Goal: Task Accomplishment & Management: Use online tool/utility

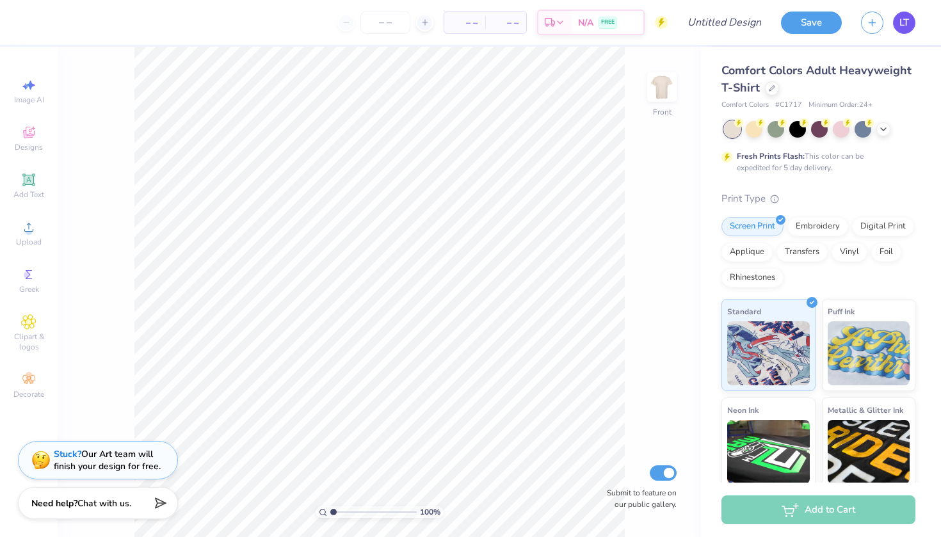
click at [909, 27] on span "LT" at bounding box center [904, 22] width 10 height 15
click at [897, 29] on link "LT" at bounding box center [904, 23] width 22 height 22
click at [27, 177] on icon at bounding box center [29, 180] width 10 height 10
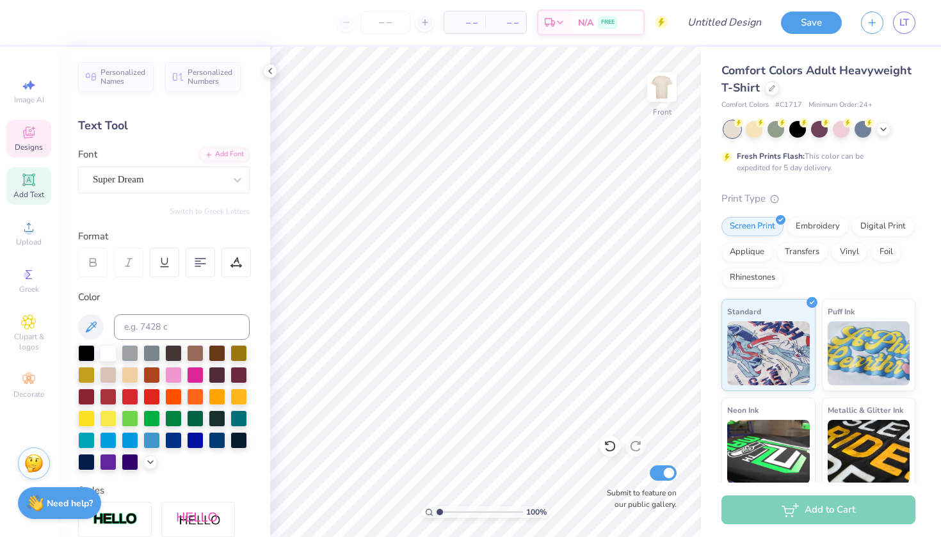
click at [15, 136] on div "Designs" at bounding box center [28, 139] width 45 height 38
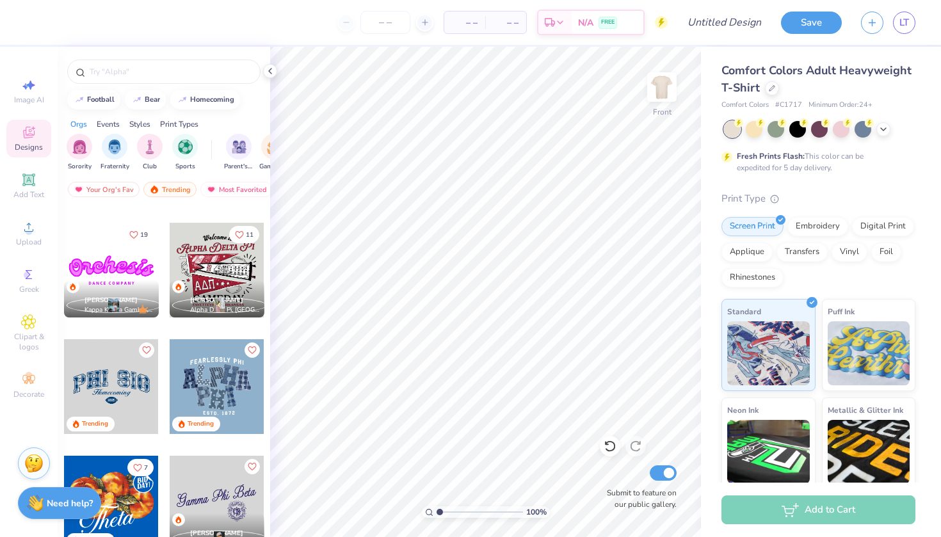
scroll to position [568, 0]
click at [204, 290] on div "[PERSON_NAME] Alpha Delta Pi, [GEOGRAPHIC_DATA][US_STATE] at [GEOGRAPHIC_DATA]" at bounding box center [217, 298] width 95 height 37
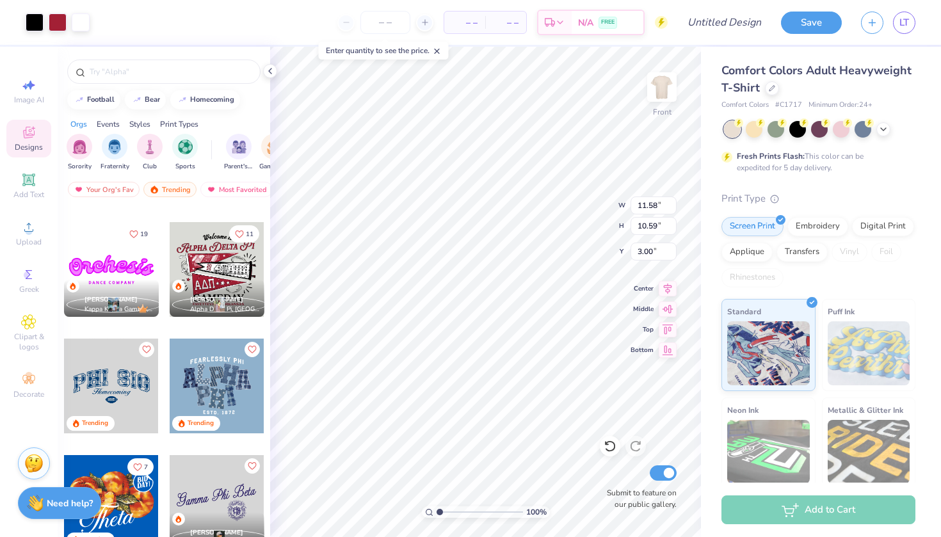
type input "3.16"
type input "3.00"
type input "4.40"
type input "1.07"
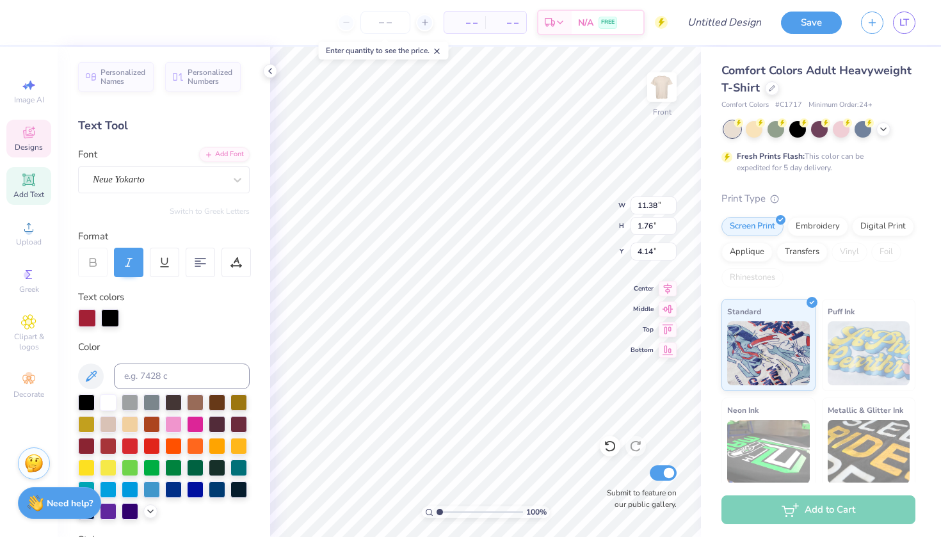
type input "4.16"
type textarea "Alpha Phi"
type input "9.10"
type input "1.88"
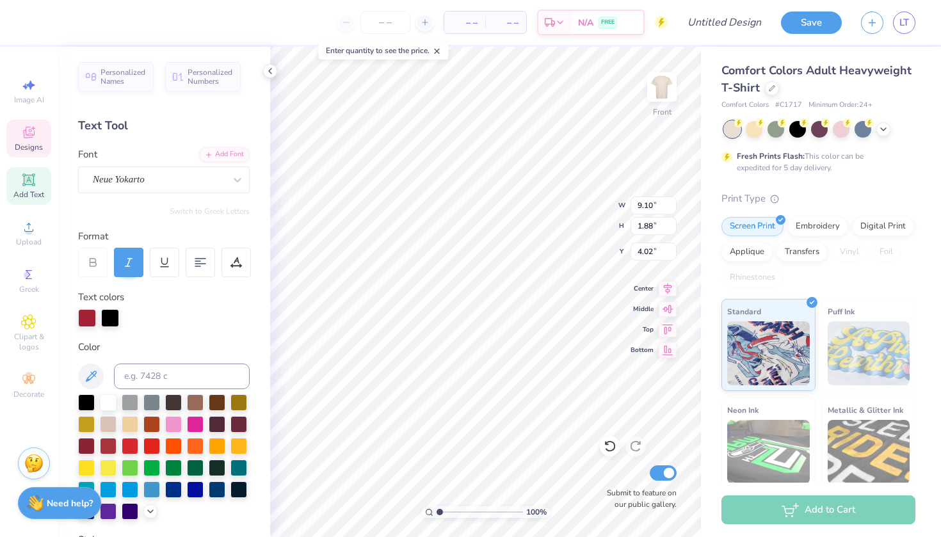
type input "4.04"
type input "0.68"
type input "0.49"
type input "7.50"
type input "8.35"
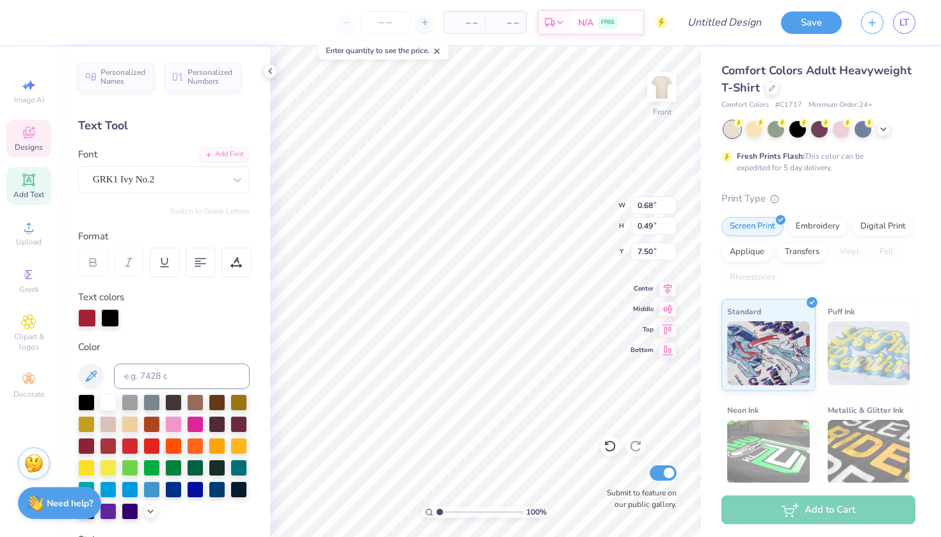
type input "2.29"
type input "7.34"
click at [604, 443] on icon at bounding box center [609, 446] width 13 height 13
type textarea "AF"
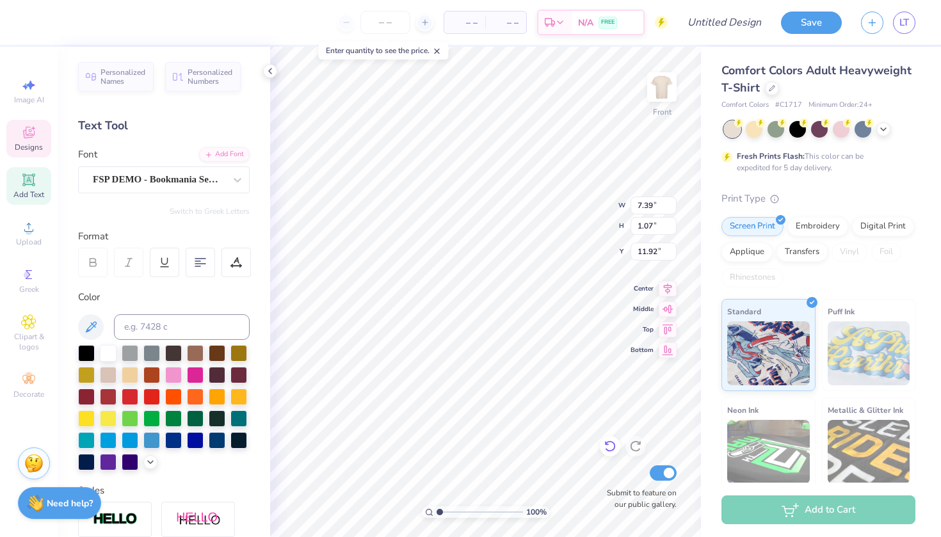
type input "11.79"
type input "7.43"
type input "0.39"
type input "14.41"
type input "7.39"
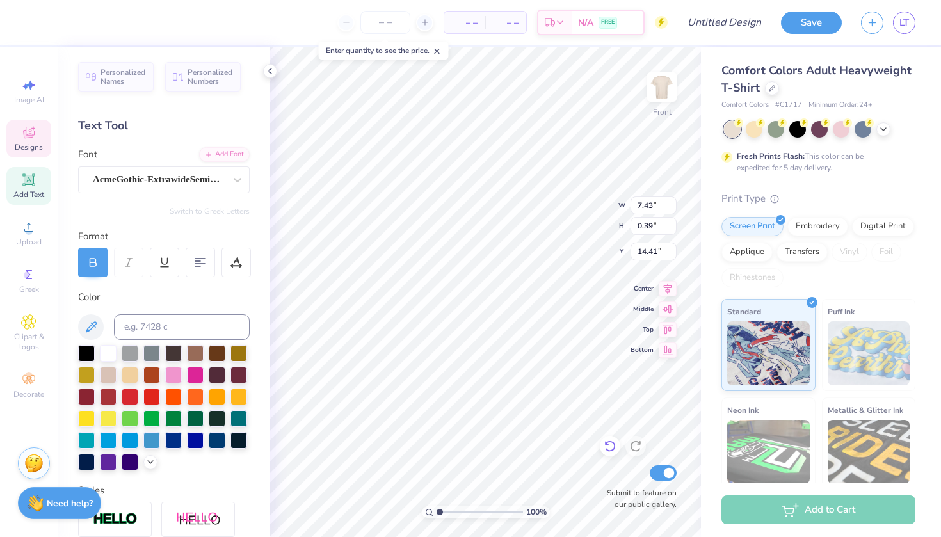
type input "1.07"
type input "12.29"
type textarea "PARENTS WEEKEND"
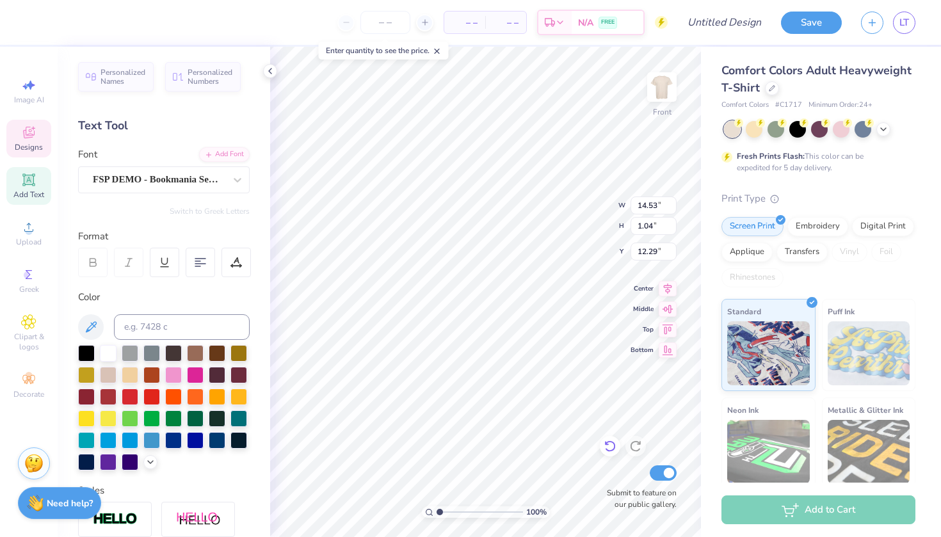
type input "10.63"
type input "0.76"
type input "12.57"
type input "7.43"
type input "0.39"
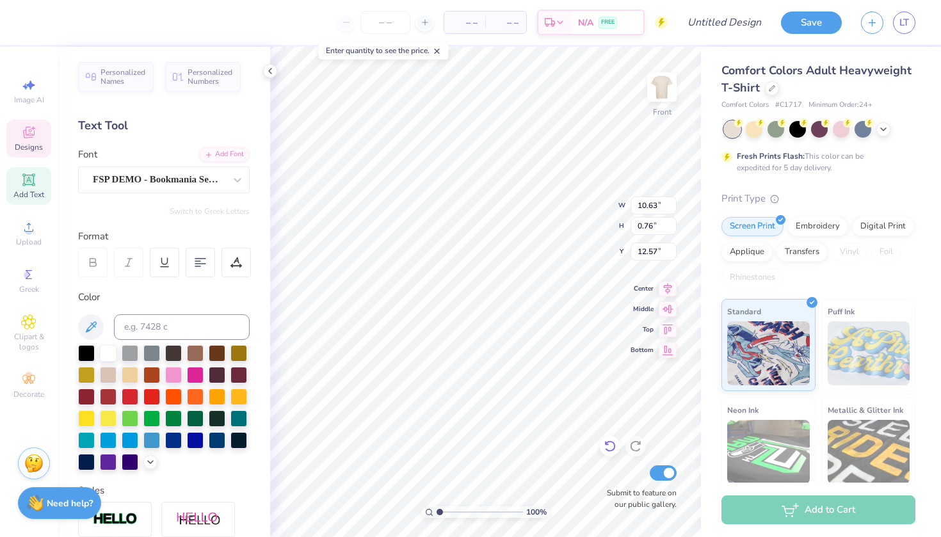
type input "14.41"
type textarea "[GEOGRAPHIC_DATA], [US_STATE]"
type input "12.99"
type input "7.19"
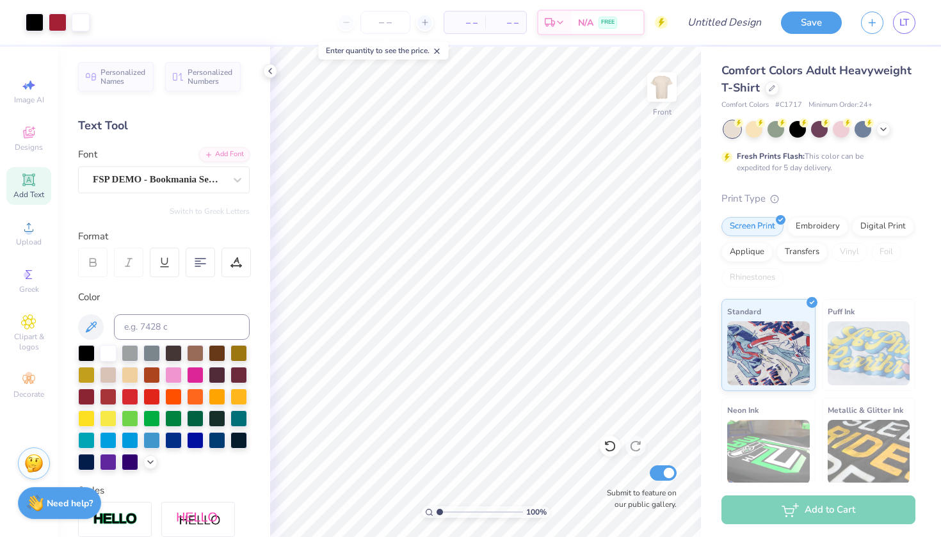
click at [29, 186] on icon at bounding box center [28, 179] width 15 height 15
type textarea "RED DRESS GALA"
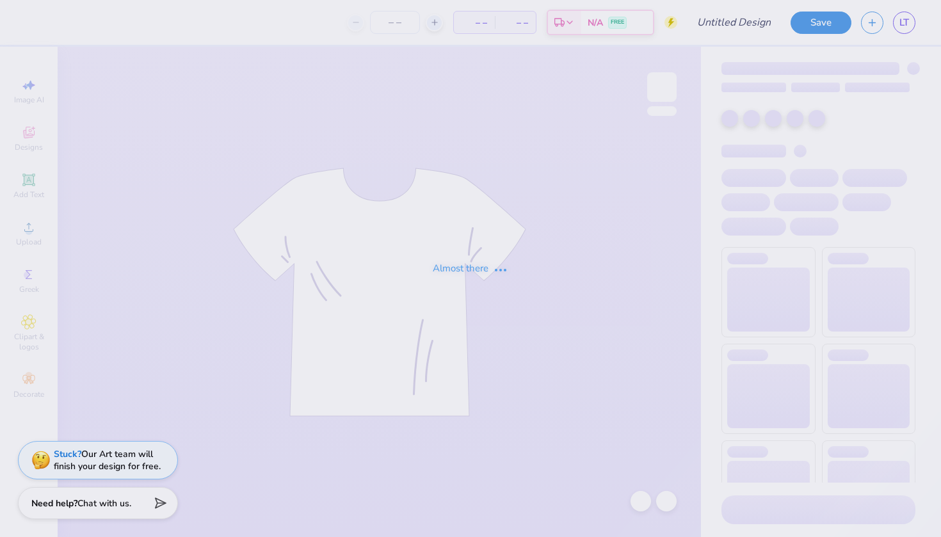
type input "RDG x Parents Weekend Shirt"
type input "288"
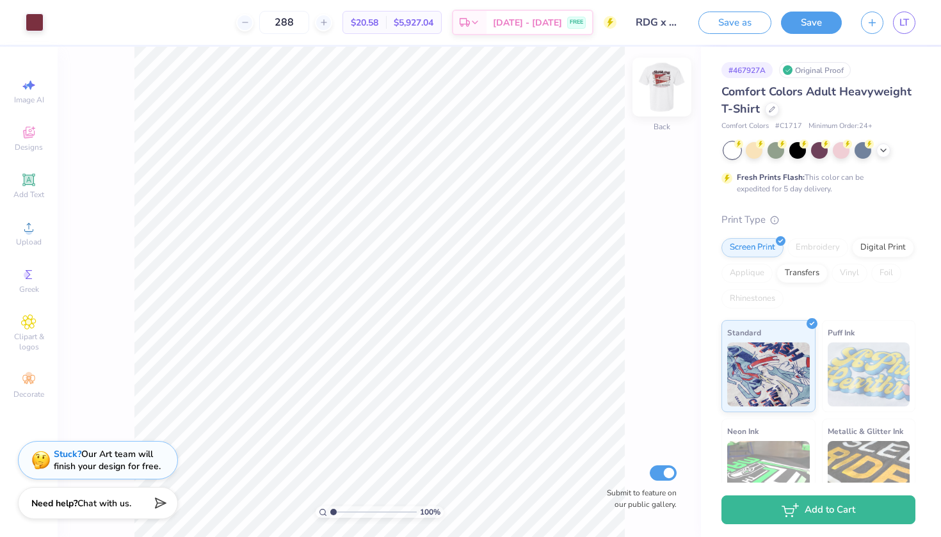
click at [660, 88] on img at bounding box center [661, 86] width 51 height 51
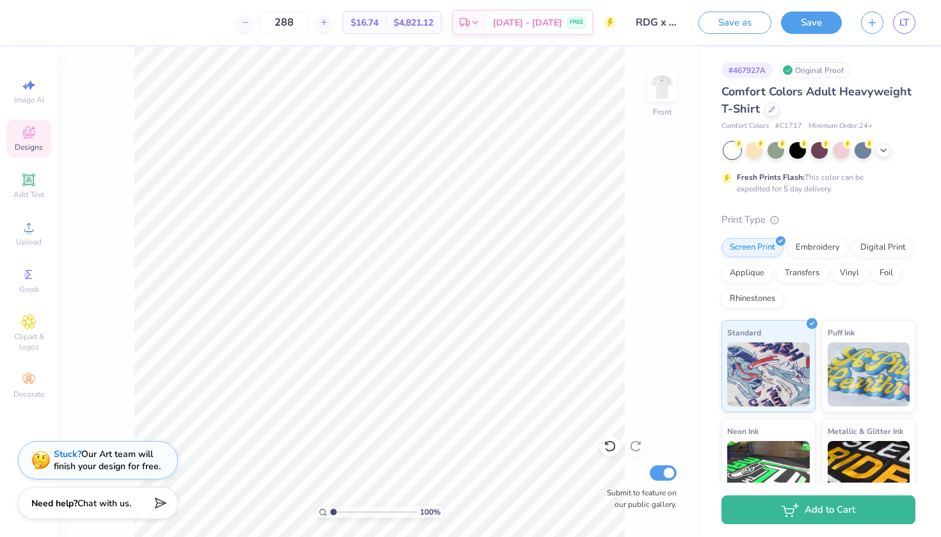
click at [36, 135] on div "Designs" at bounding box center [28, 139] width 45 height 38
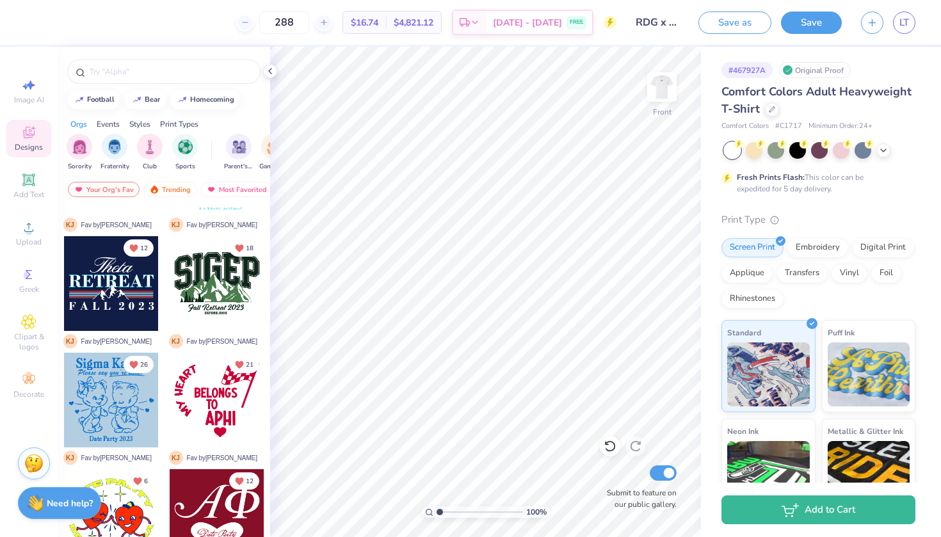
scroll to position [205, 0]
click at [182, 189] on div "Trending" at bounding box center [169, 189] width 53 height 15
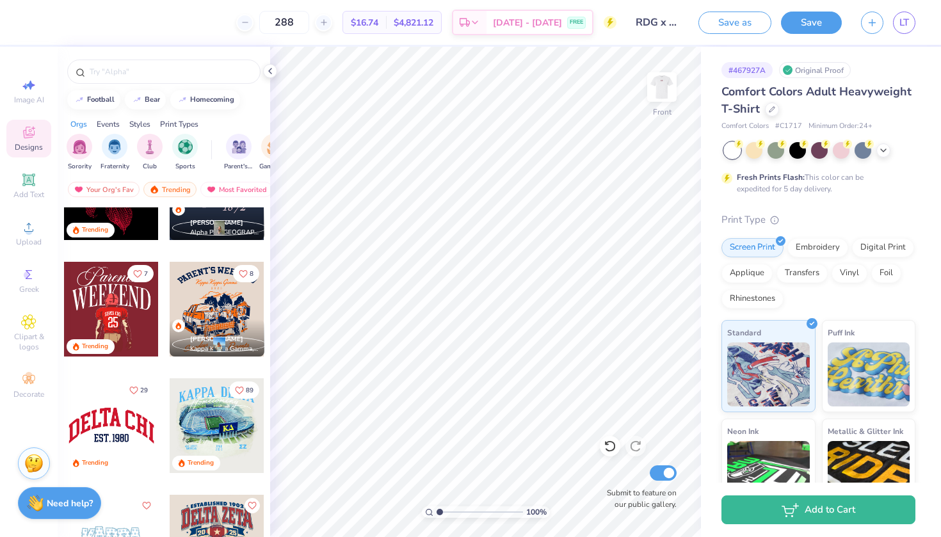
scroll to position [1462, 0]
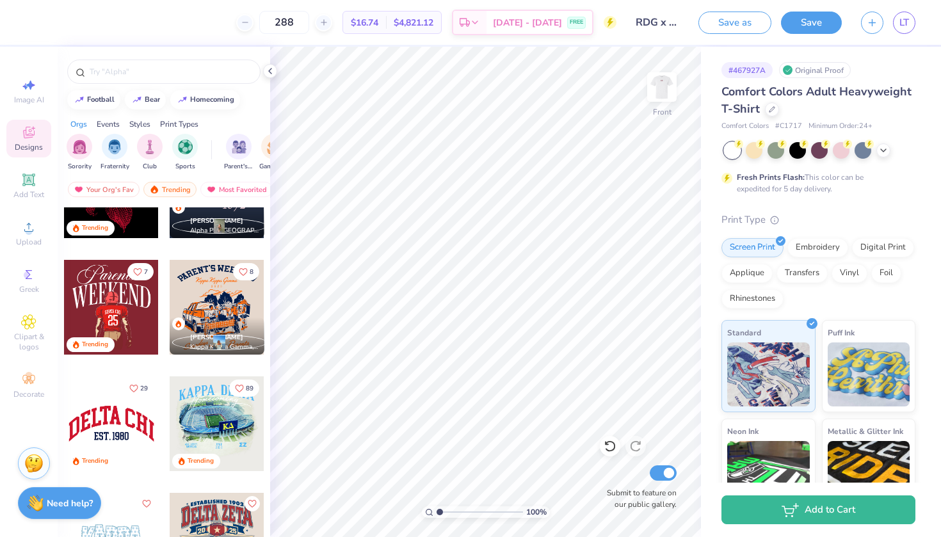
click at [115, 302] on div at bounding box center [111, 307] width 95 height 95
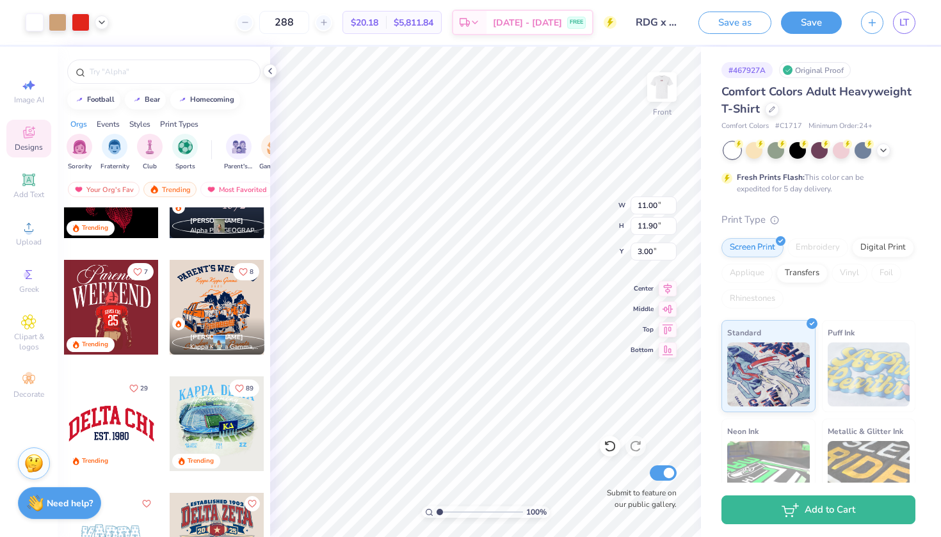
type input "3.24"
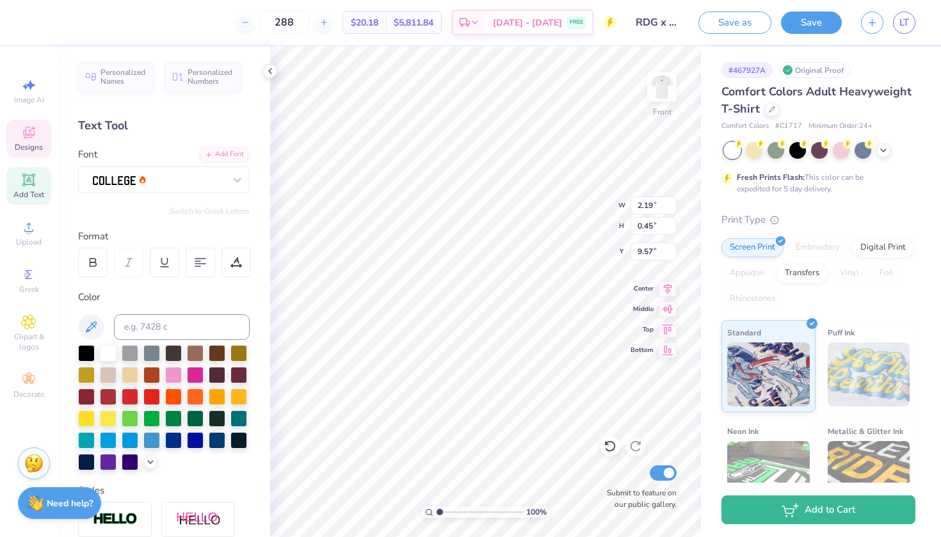
scroll to position [0, 1]
type textarea "S"
type textarea "alpha phi"
type input "7.01"
type input "9.36"
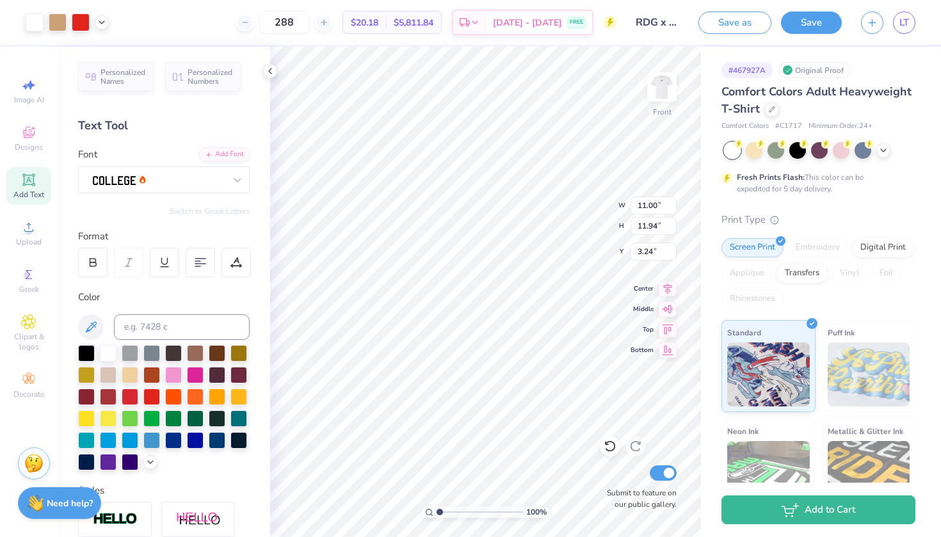
type input "12.70"
type input "13.79"
type input "3.44"
click at [41, 24] on div at bounding box center [35, 21] width 18 height 18
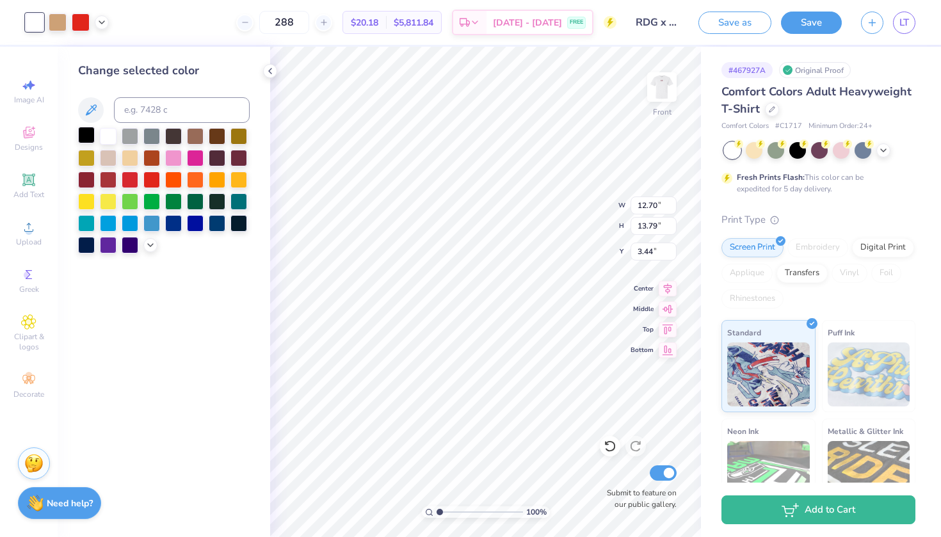
click at [81, 141] on div at bounding box center [86, 135] width 17 height 17
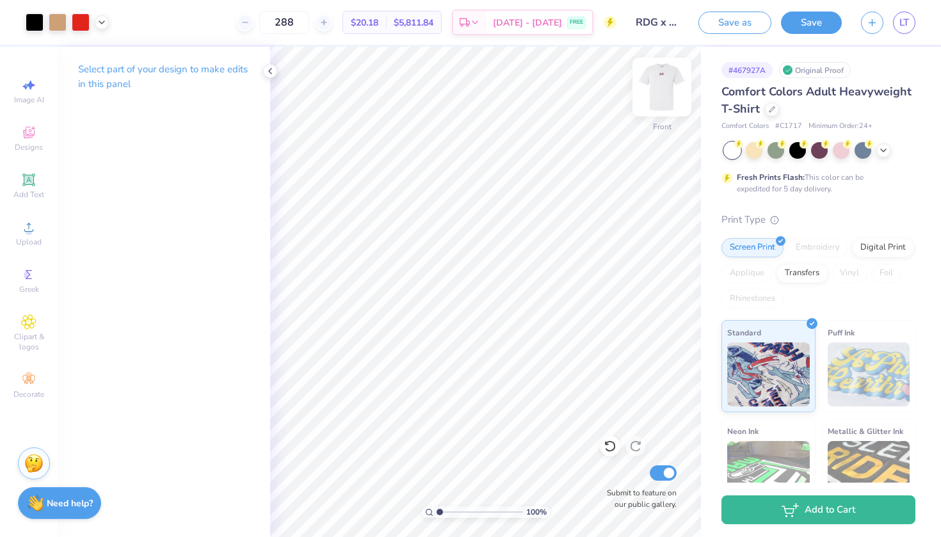
click at [662, 82] on img at bounding box center [661, 86] width 51 height 51
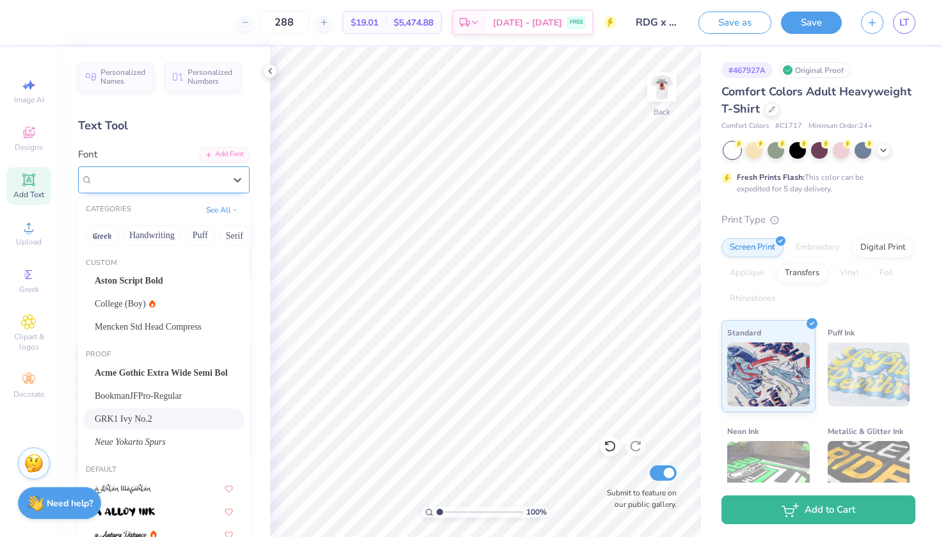
click at [145, 175] on span "GRK1 Ivy No.2" at bounding box center [123, 179] width 61 height 15
click at [147, 325] on span "Mencken Std Head Compress" at bounding box center [148, 326] width 107 height 13
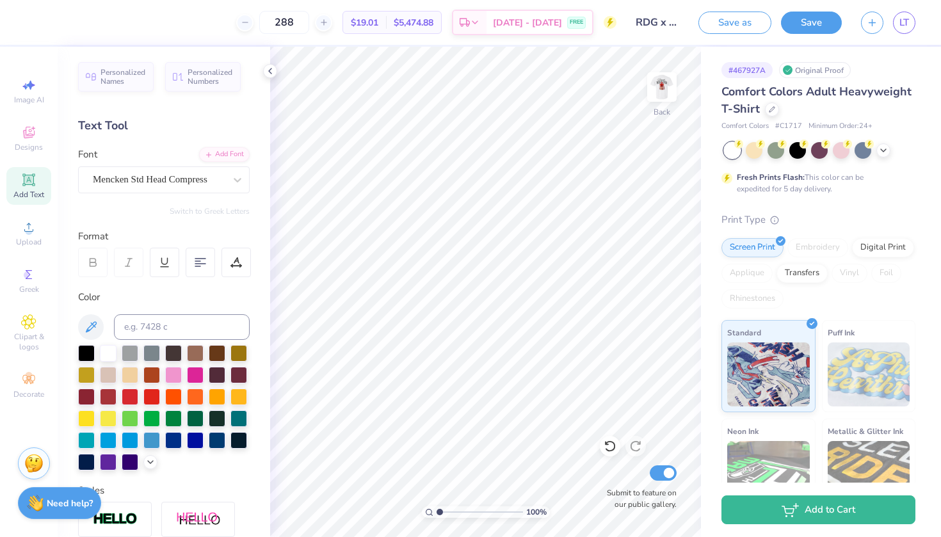
click at [23, 186] on icon at bounding box center [28, 179] width 15 height 15
type input "3.00"
click at [191, 181] on div "Super Dream" at bounding box center [159, 180] width 134 height 20
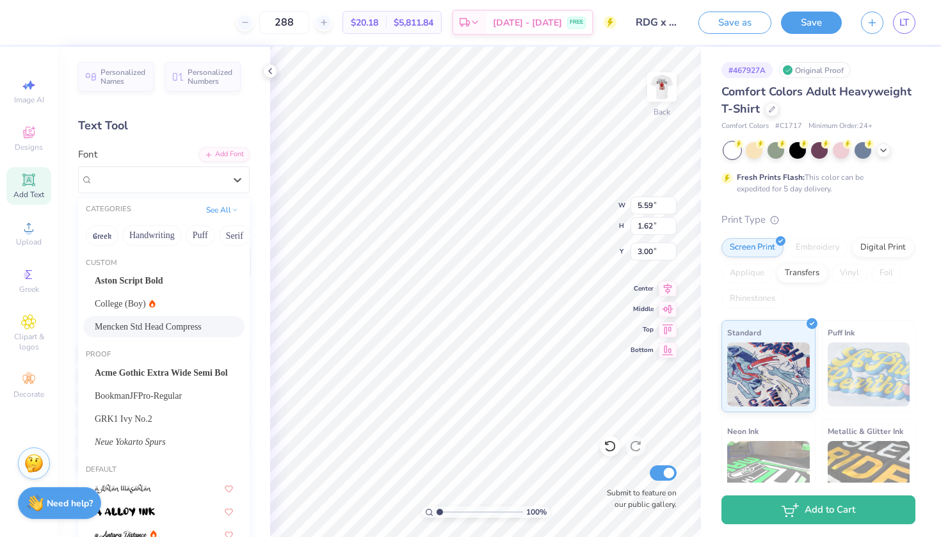
click at [129, 330] on span "Mencken Std Head Compress" at bounding box center [148, 326] width 107 height 13
type input "3.03"
type input "1.56"
type input "3.03"
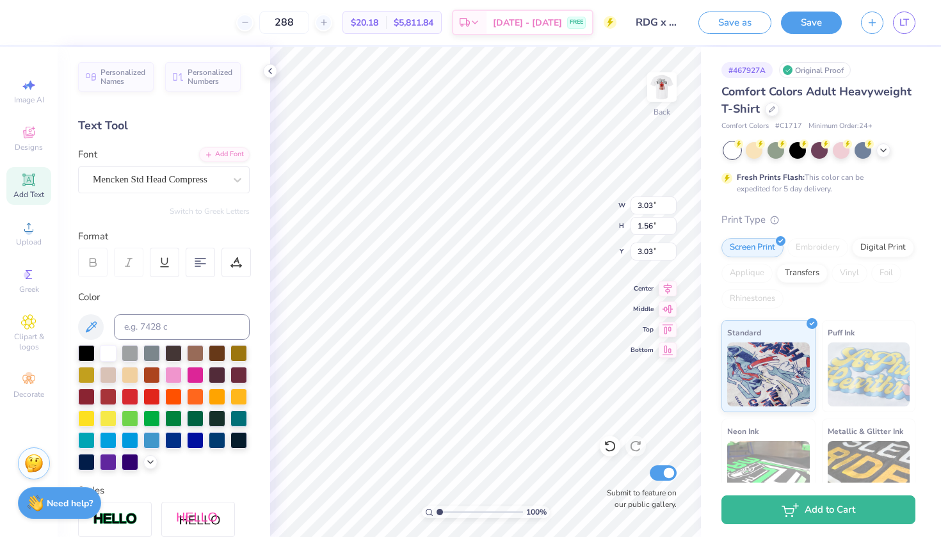
scroll to position [0, 0]
type textarea "A"
type textarea "a"
type textarea "Alpha Phi"
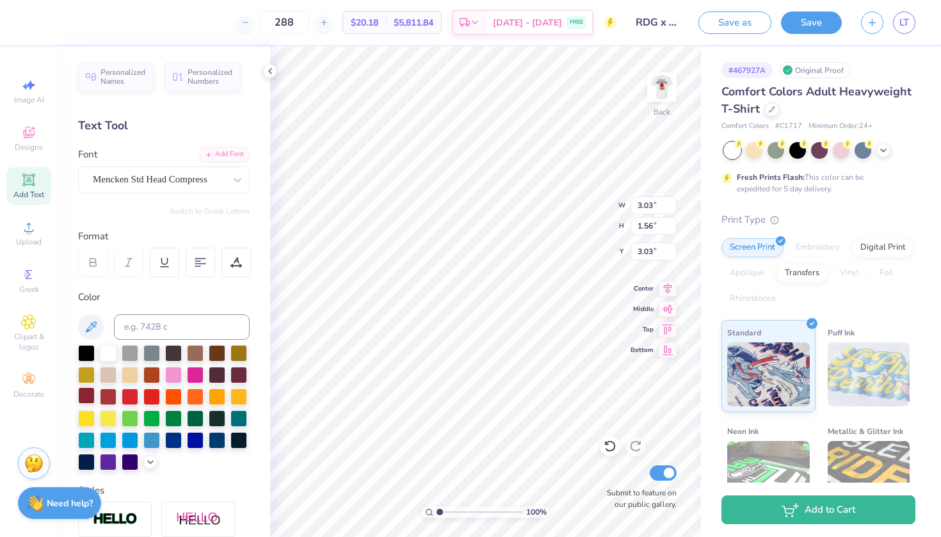
click at [86, 397] on div at bounding box center [86, 395] width 17 height 17
type input "2.86"
type input "1.13"
type input "3.00"
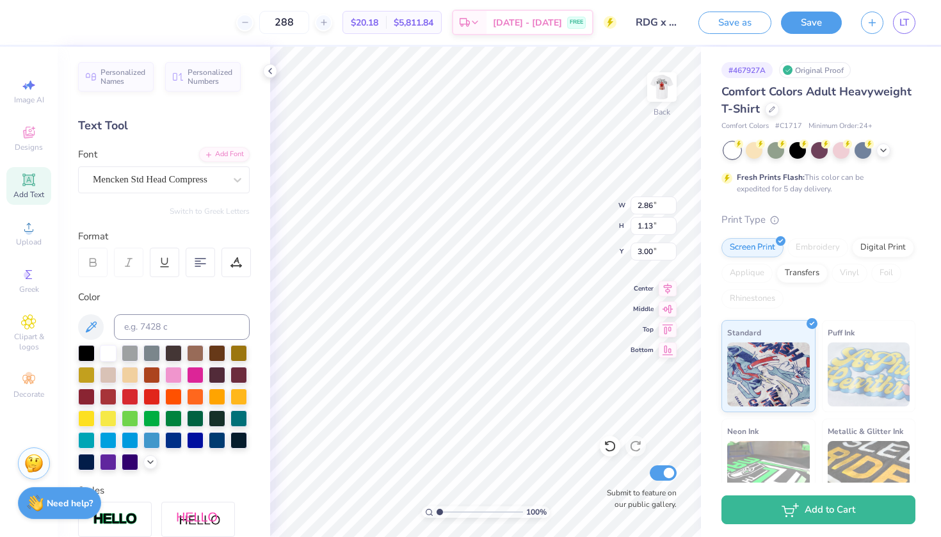
scroll to position [1, 1]
type textarea "Alpha Phi parents weekend"
type textarea "Alpha Phi"
click at [647, 90] on div "100 % Back Submit to feature on our public gallery." at bounding box center [485, 292] width 431 height 490
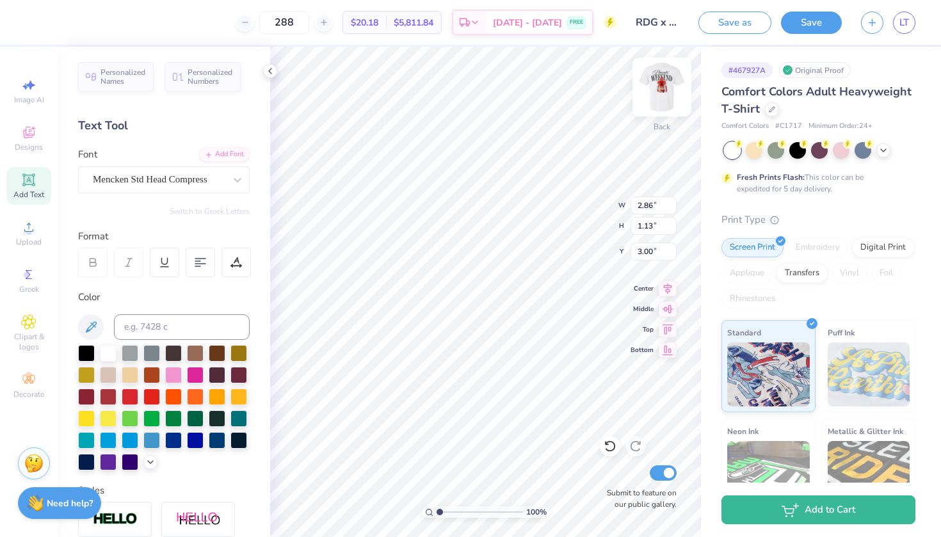
scroll to position [0, 1]
click at [86, 356] on div at bounding box center [86, 352] width 17 height 17
click at [664, 90] on img at bounding box center [661, 86] width 51 height 51
click at [658, 86] on img at bounding box center [661, 86] width 51 height 51
click at [658, 86] on img at bounding box center [662, 87] width 26 height 26
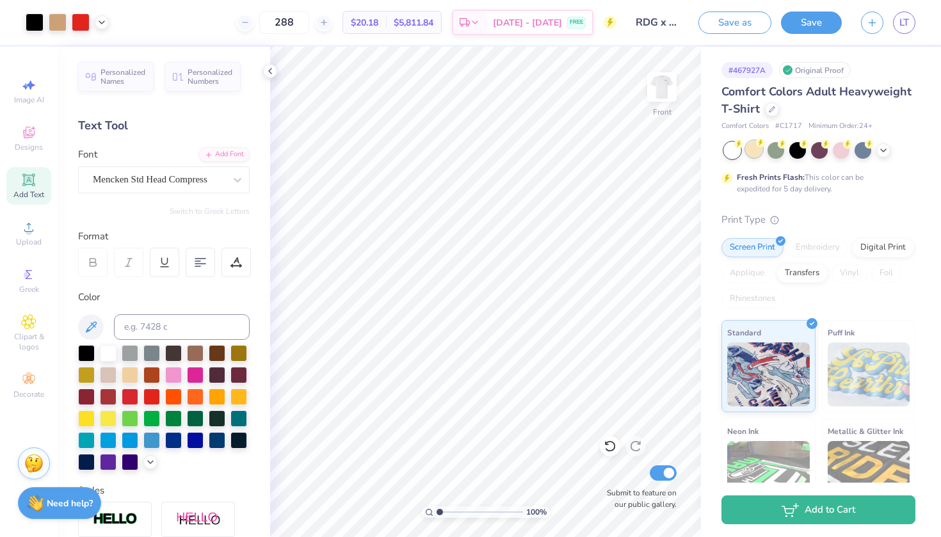
click at [756, 146] on icon at bounding box center [760, 142] width 9 height 9
click at [884, 152] on icon at bounding box center [883, 149] width 10 height 10
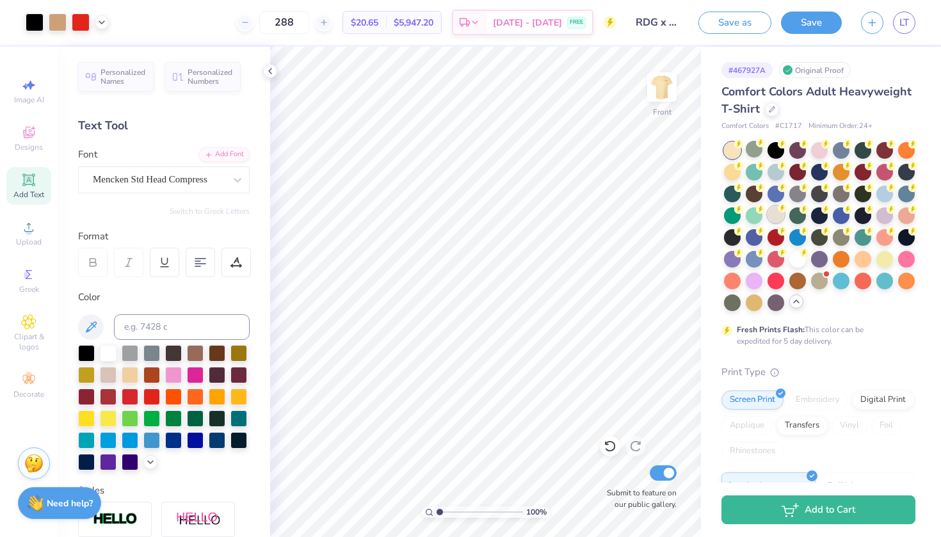
click at [776, 211] on div at bounding box center [775, 214] width 17 height 17
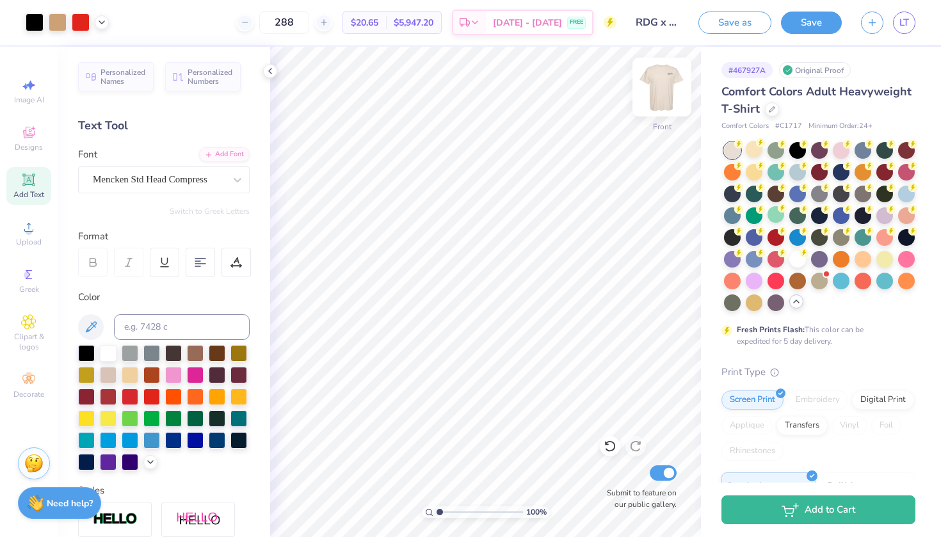
click at [666, 87] on img at bounding box center [661, 86] width 51 height 51
click at [807, 13] on button "Save" at bounding box center [811, 21] width 61 height 22
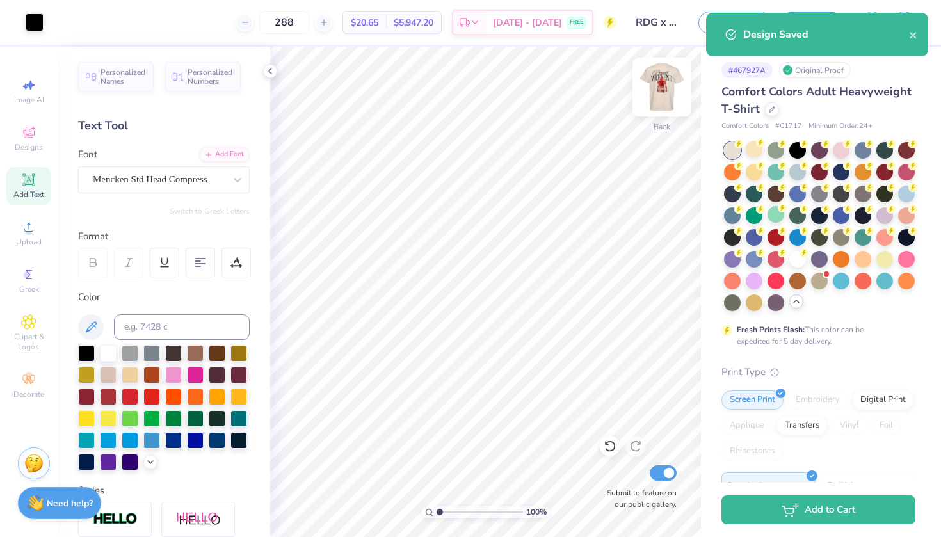
click at [666, 92] on img at bounding box center [661, 86] width 51 height 51
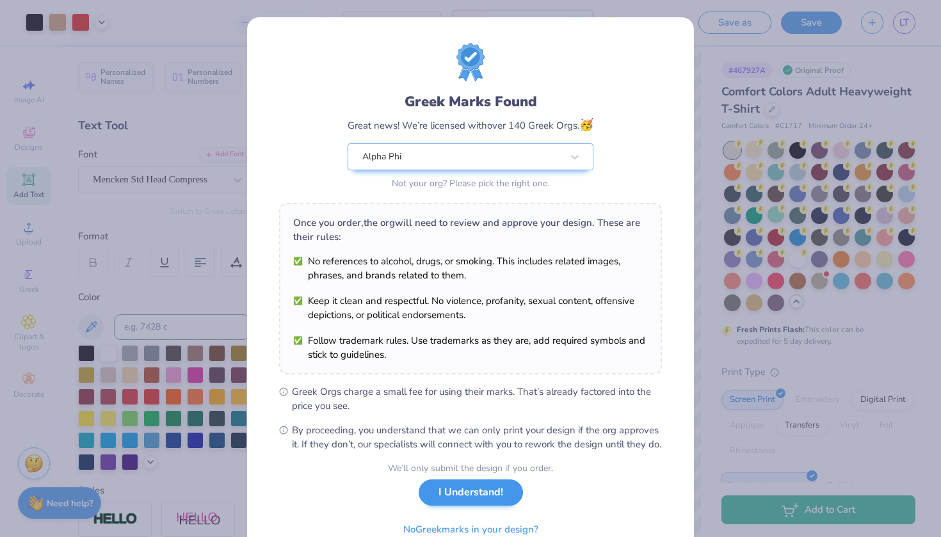
click at [431, 506] on button "I Understand!" at bounding box center [471, 492] width 104 height 26
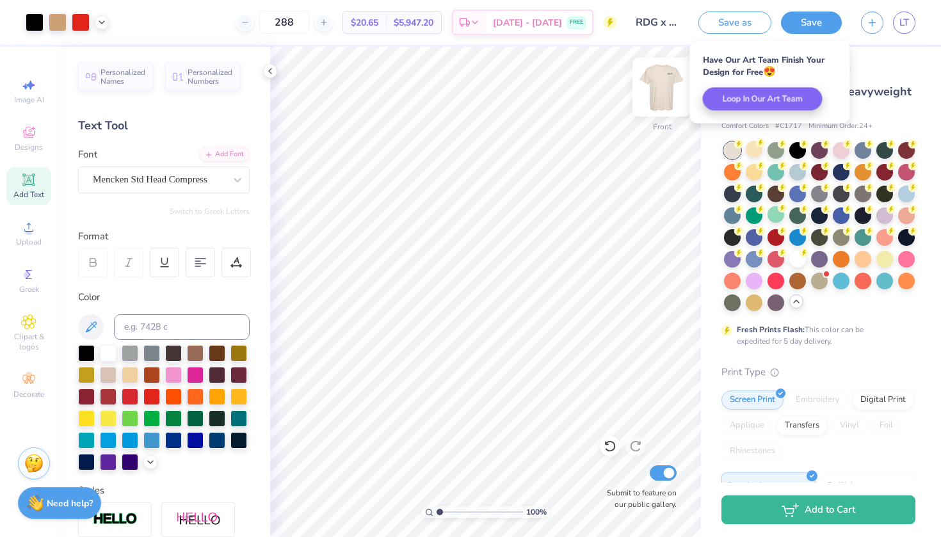
click at [660, 85] on img at bounding box center [661, 86] width 51 height 51
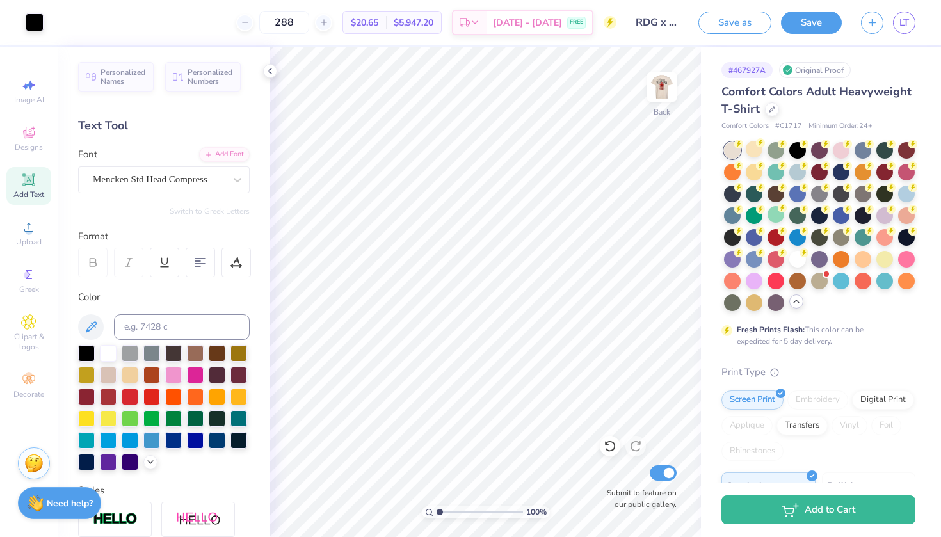
click at [660, 85] on img at bounding box center [662, 87] width 26 height 26
click at [660, 86] on img at bounding box center [661, 86] width 51 height 51
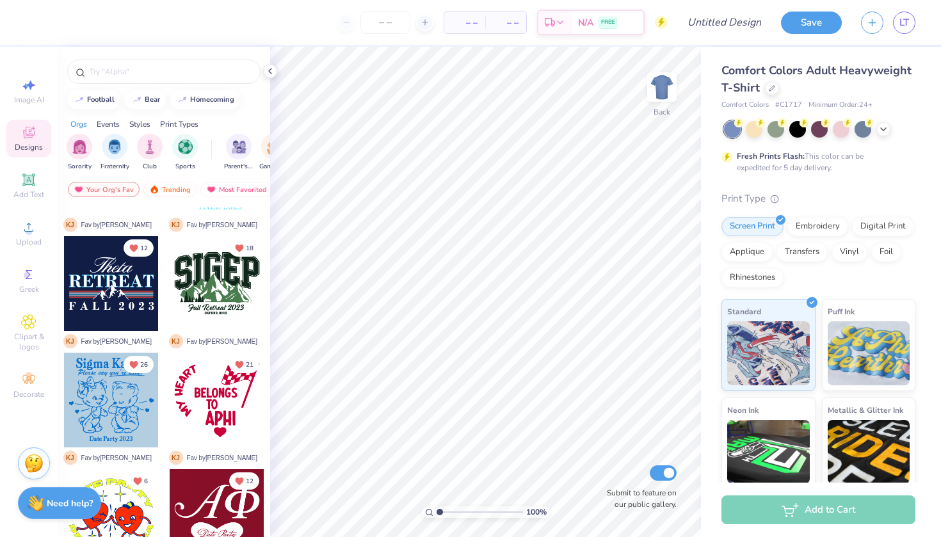
scroll to position [205, 0]
click at [85, 150] on img "filter for Sorority" at bounding box center [79, 145] width 15 height 15
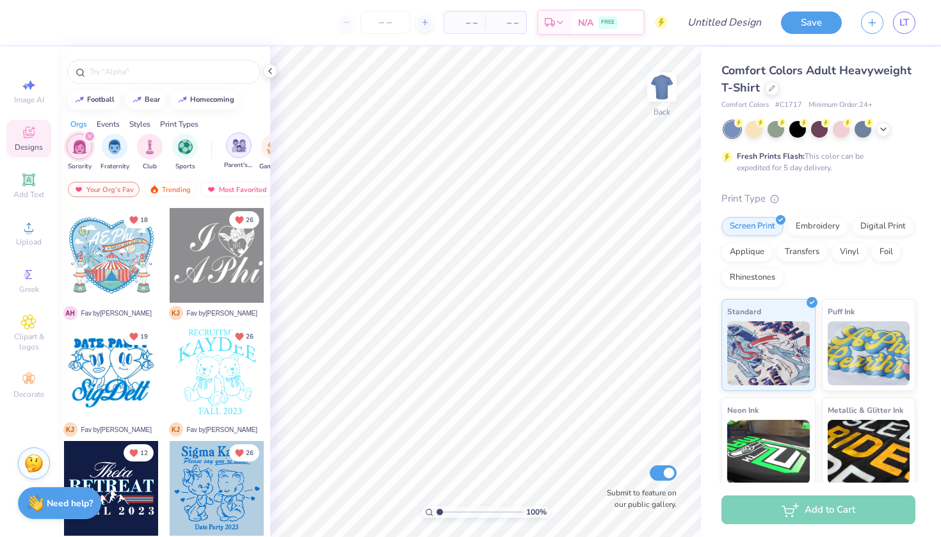
click at [243, 146] on img "filter for Parent's Weekend" at bounding box center [239, 145] width 15 height 15
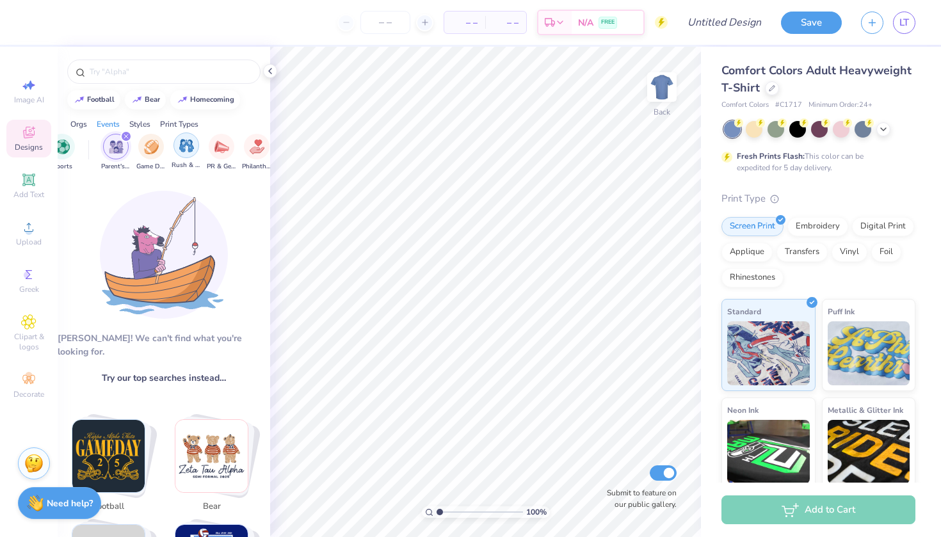
scroll to position [0, 146]
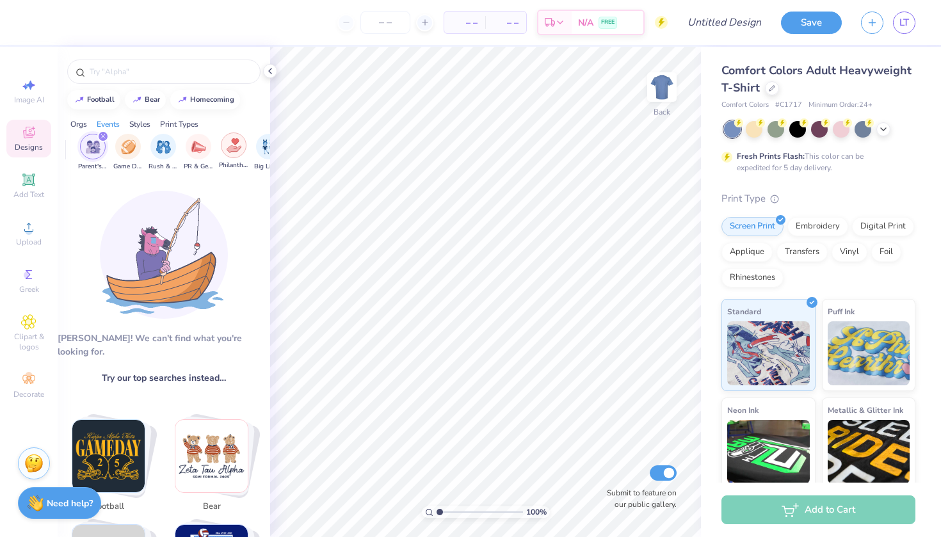
click at [231, 144] on img "filter for Philanthropy" at bounding box center [234, 145] width 15 height 15
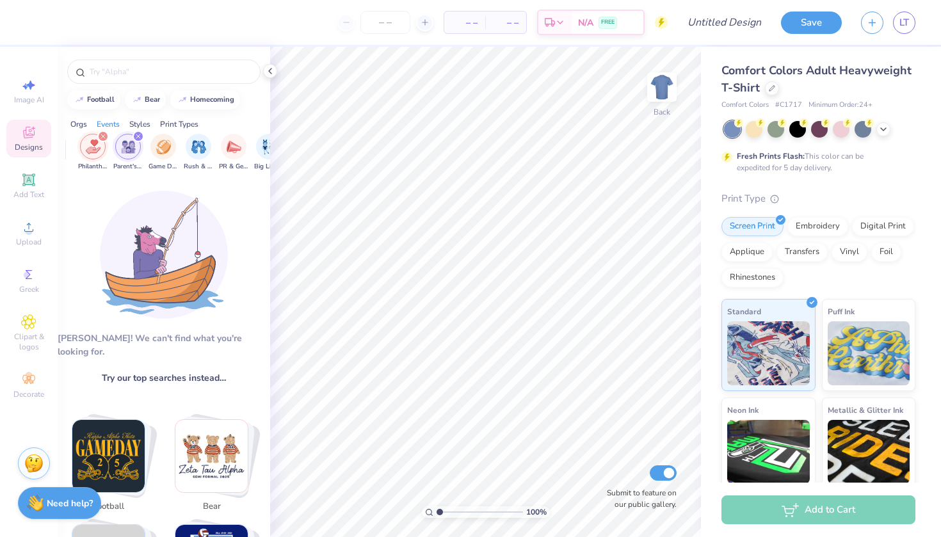
click at [137, 138] on icon "filter for Parent's Weekend" at bounding box center [138, 136] width 5 height 5
click at [91, 145] on img "filter for Philanthropy" at bounding box center [93, 147] width 15 height 15
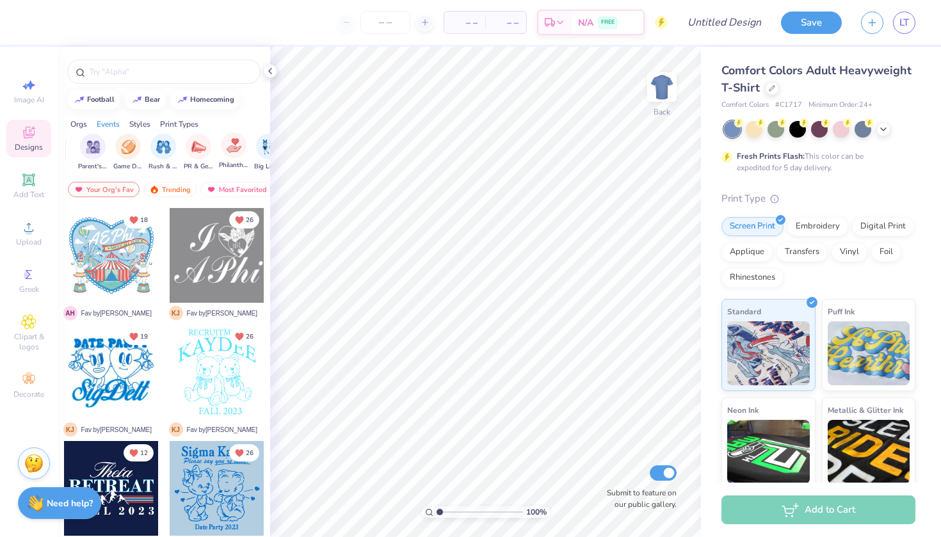
click at [229, 159] on div "Philanthropy" at bounding box center [233, 151] width 29 height 38
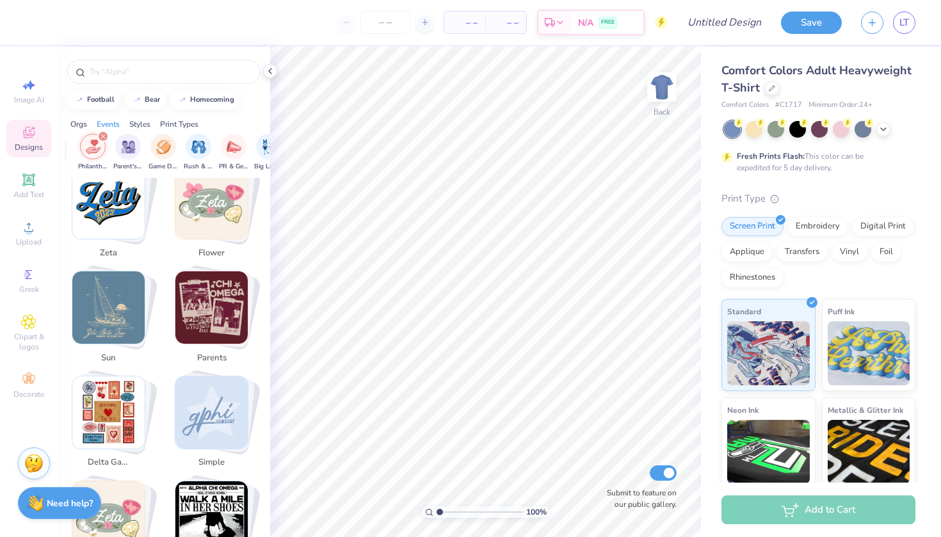
scroll to position [2451, 0]
click at [217, 276] on img "Stack Card Button parents" at bounding box center [211, 309] width 72 height 72
type input "parents"
click at [207, 292] on img "Stack Card Button parents" at bounding box center [211, 309] width 72 height 72
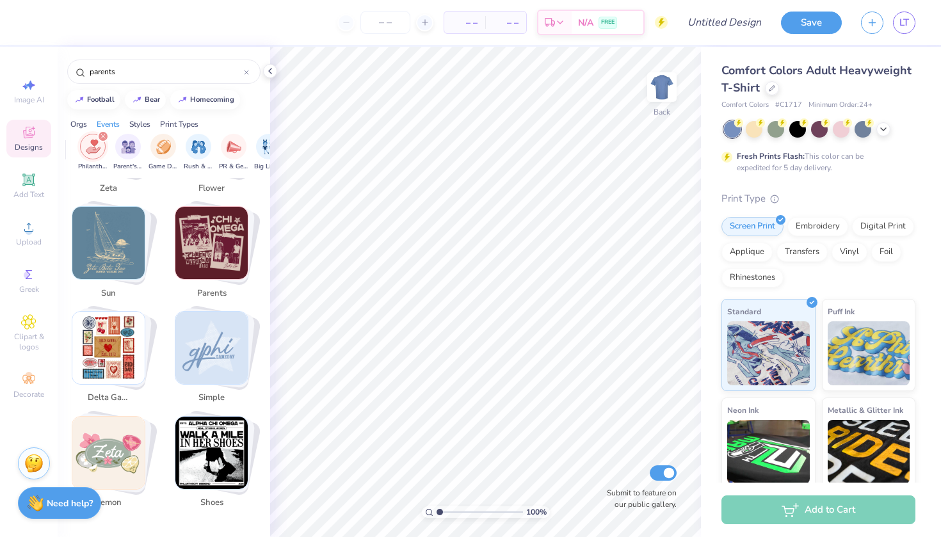
scroll to position [2514, 0]
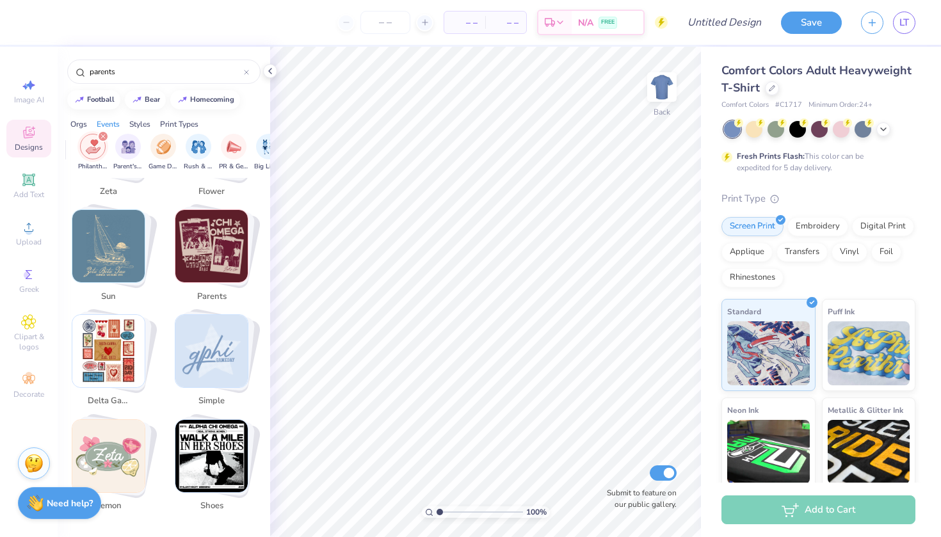
click at [212, 241] on img "Stack Card Button parents" at bounding box center [211, 246] width 72 height 72
click at [99, 138] on div "filter for Philanthropy" at bounding box center [103, 137] width 12 height 12
click at [163, 145] on img "filter for Rush & Bid" at bounding box center [163, 145] width 15 height 15
click at [105, 137] on icon "filter for Rush & Bid" at bounding box center [102, 136] width 5 height 5
click at [37, 140] on div "Designs" at bounding box center [28, 139] width 45 height 38
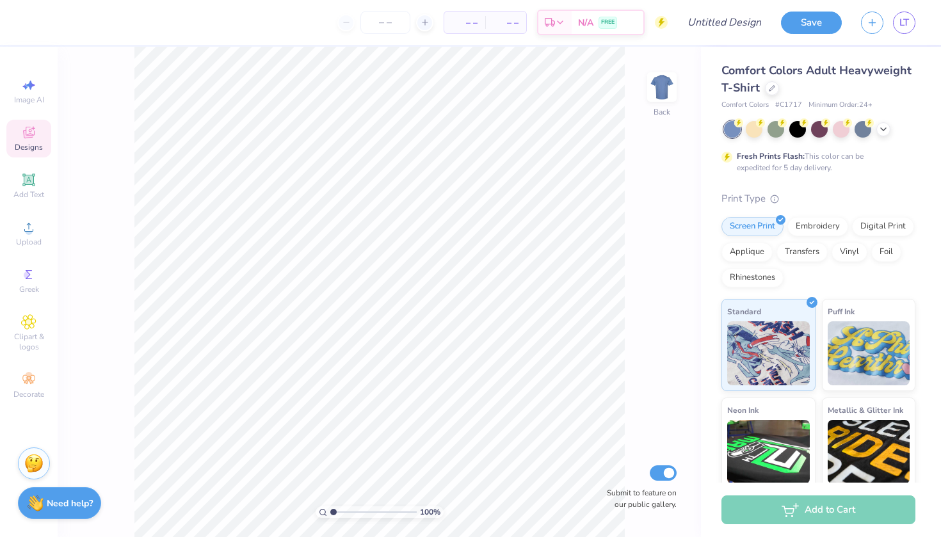
scroll to position [0, 0]
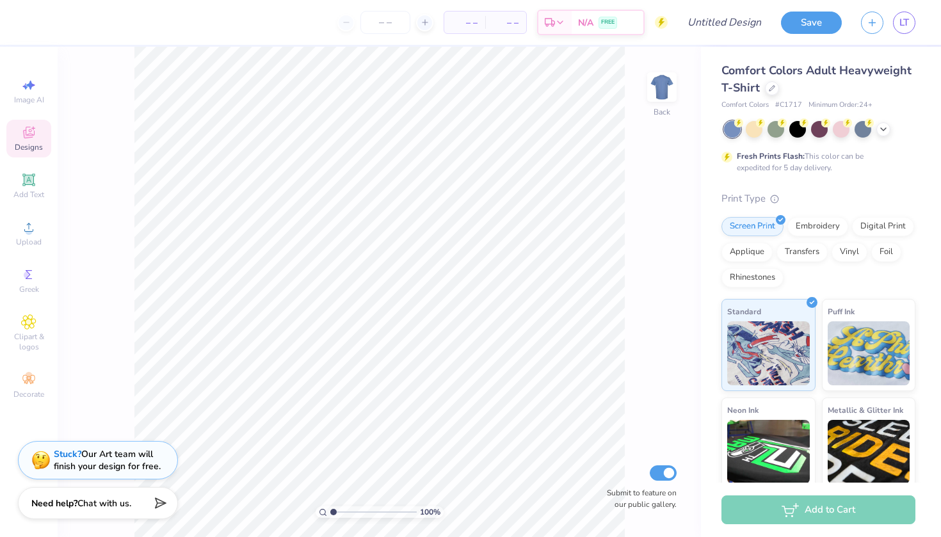
click at [32, 124] on div "Designs" at bounding box center [28, 139] width 45 height 38
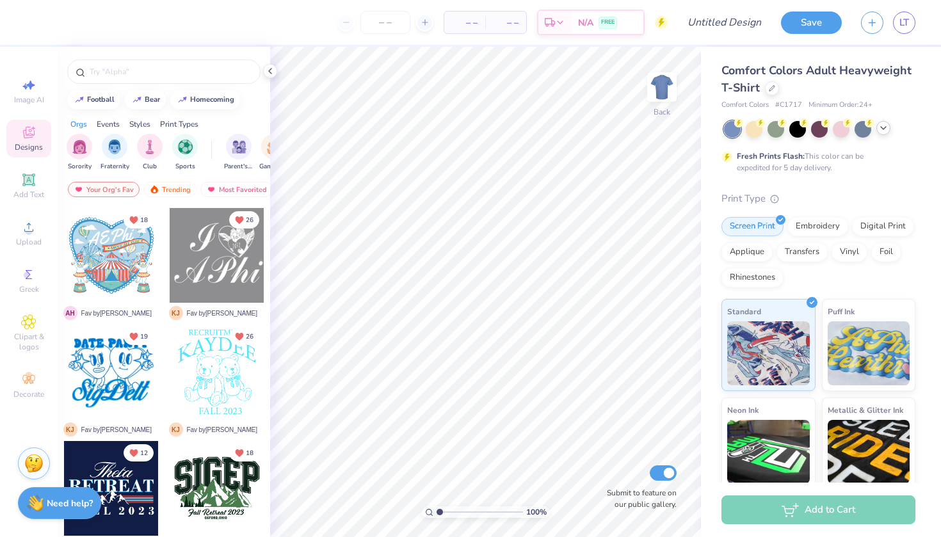
click at [879, 127] on icon at bounding box center [883, 128] width 10 height 10
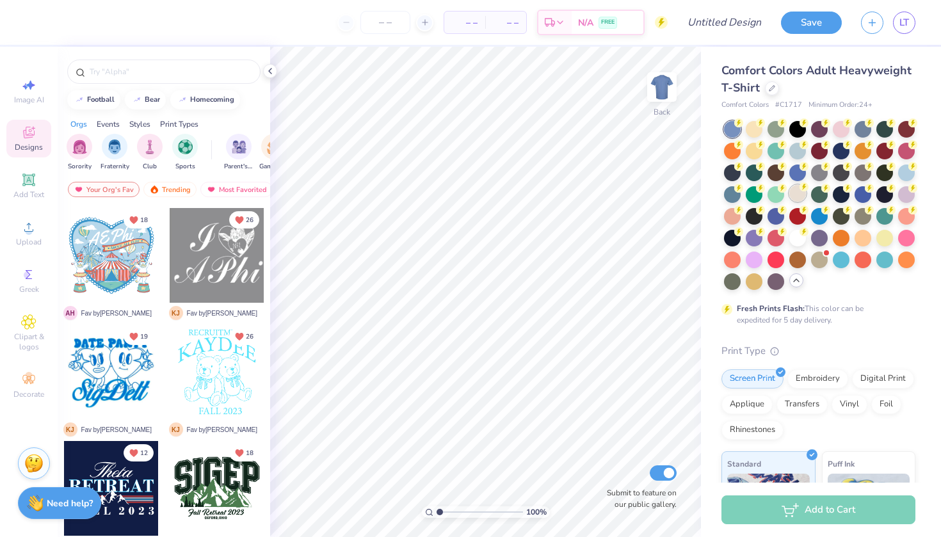
click at [796, 197] on div at bounding box center [797, 193] width 17 height 17
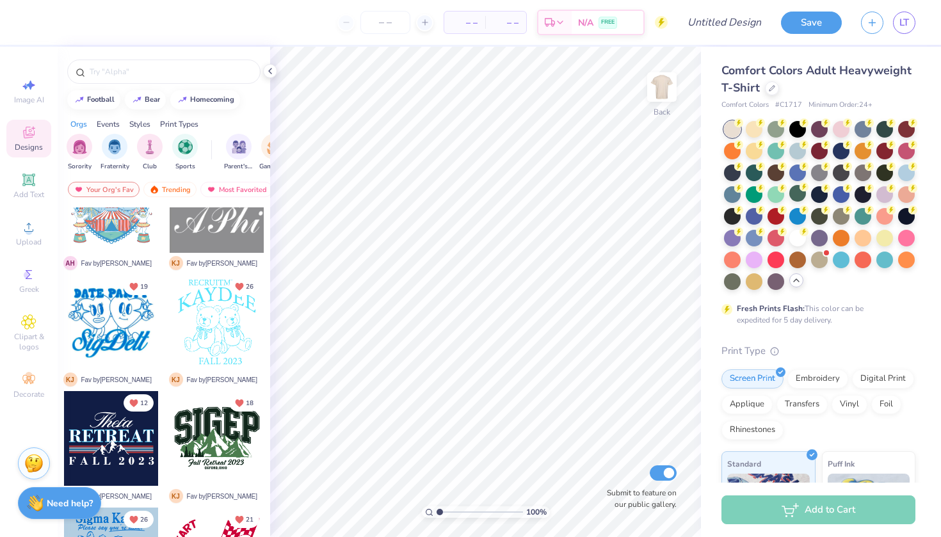
scroll to position [51, 0]
click at [107, 127] on div "Events" at bounding box center [108, 124] width 23 height 12
click at [212, 154] on div "filter for Philanthropy" at bounding box center [220, 145] width 26 height 26
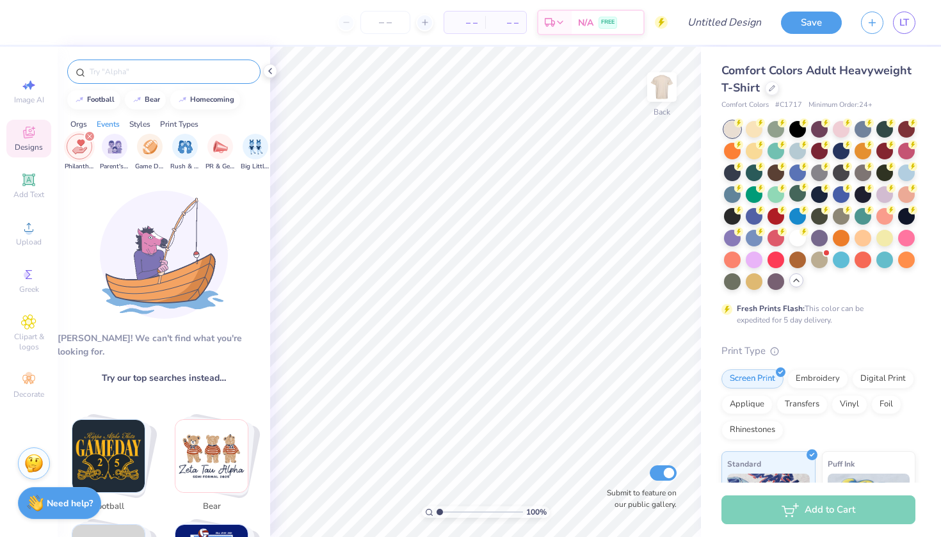
click at [175, 60] on div at bounding box center [163, 72] width 193 height 24
click at [146, 70] on input "text" at bounding box center [170, 71] width 164 height 13
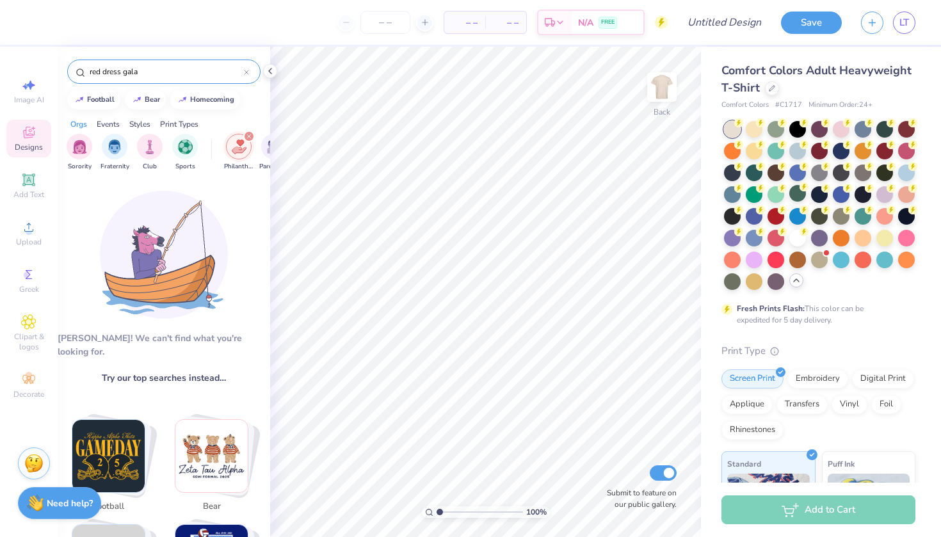
type input "red dress gala"
click at [110, 123] on div "Events" at bounding box center [108, 124] width 23 height 12
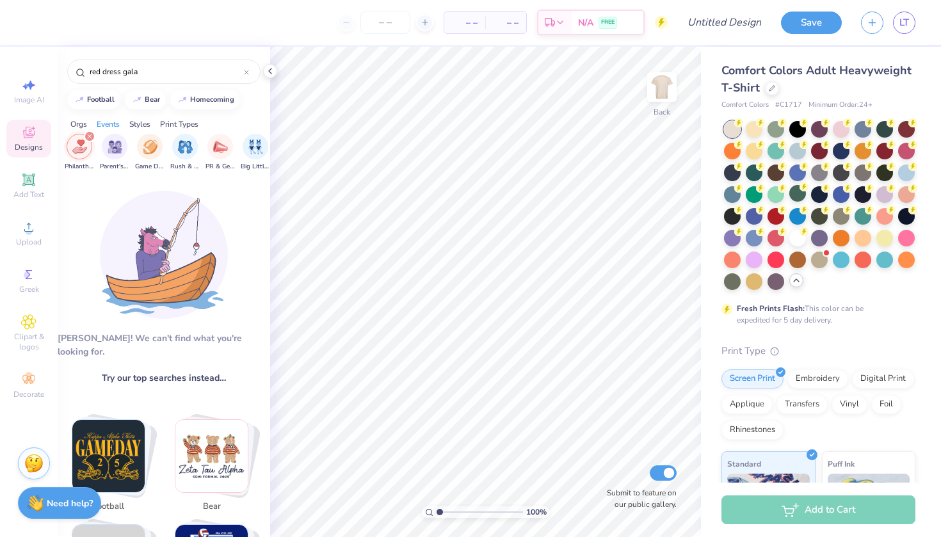
click at [86, 136] on div "filter for Philanthropy" at bounding box center [90, 137] width 12 height 12
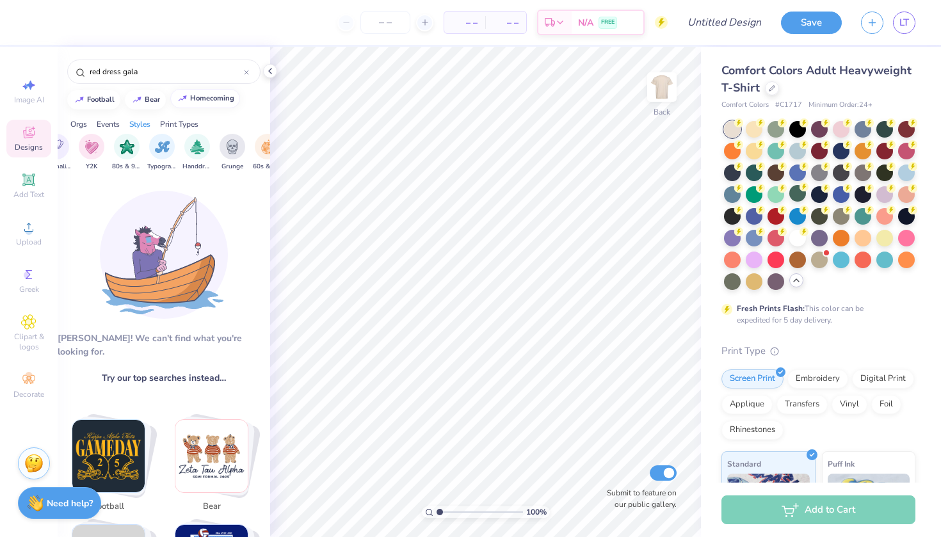
scroll to position [0, 767]
click at [191, 122] on div "Print Types" at bounding box center [179, 124] width 38 height 12
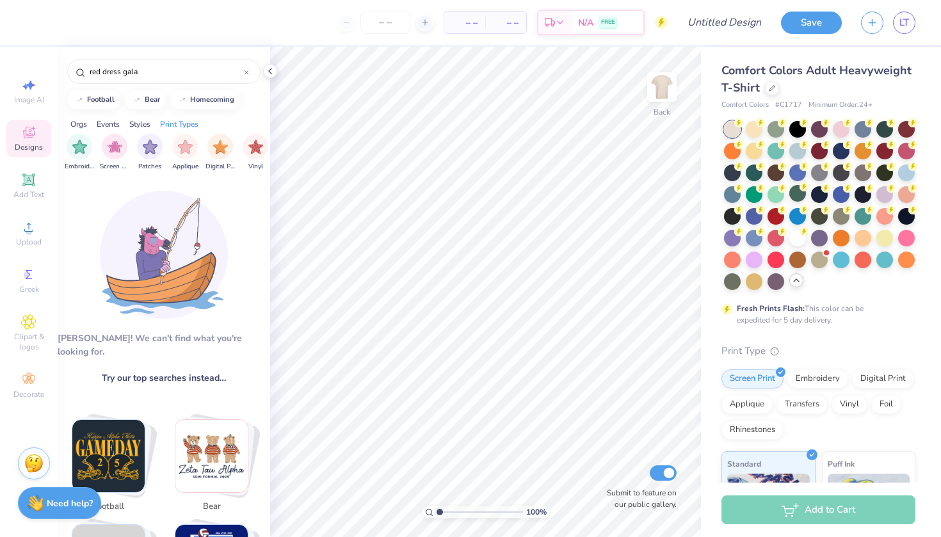
click at [79, 125] on div "Orgs" at bounding box center [78, 124] width 17 height 12
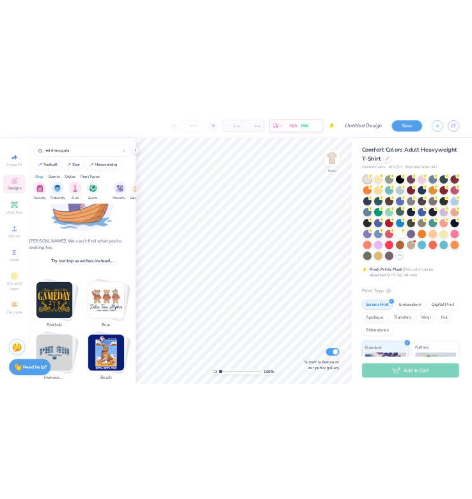
scroll to position [109, 0]
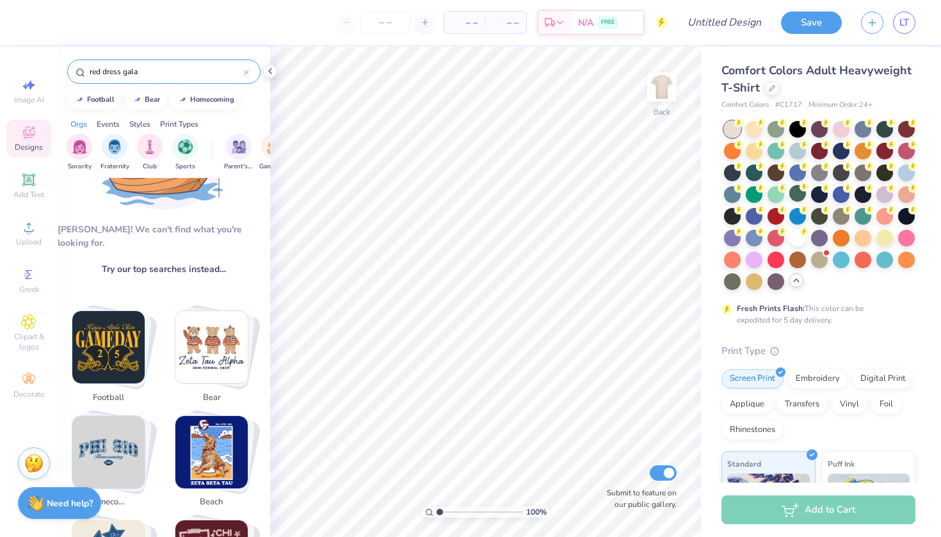
click at [248, 70] on icon at bounding box center [246, 72] width 5 height 5
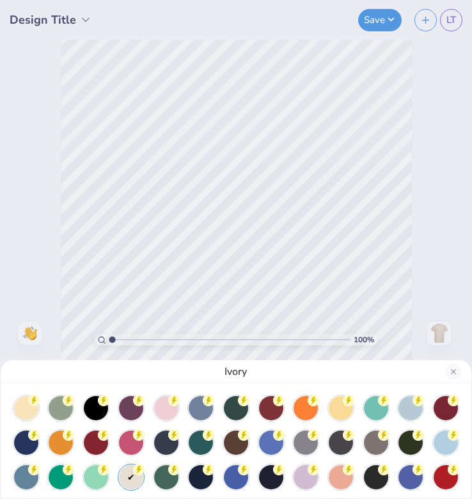
click at [450, 24] on div "Ivory" at bounding box center [236, 249] width 472 height 499
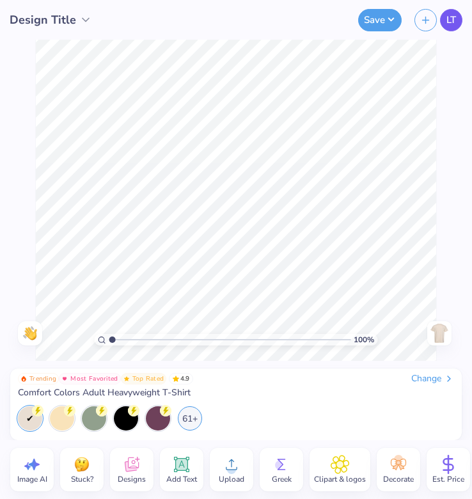
click at [454, 17] on span "LT" at bounding box center [452, 20] width 10 height 15
